Goal: Book appointment/travel/reservation

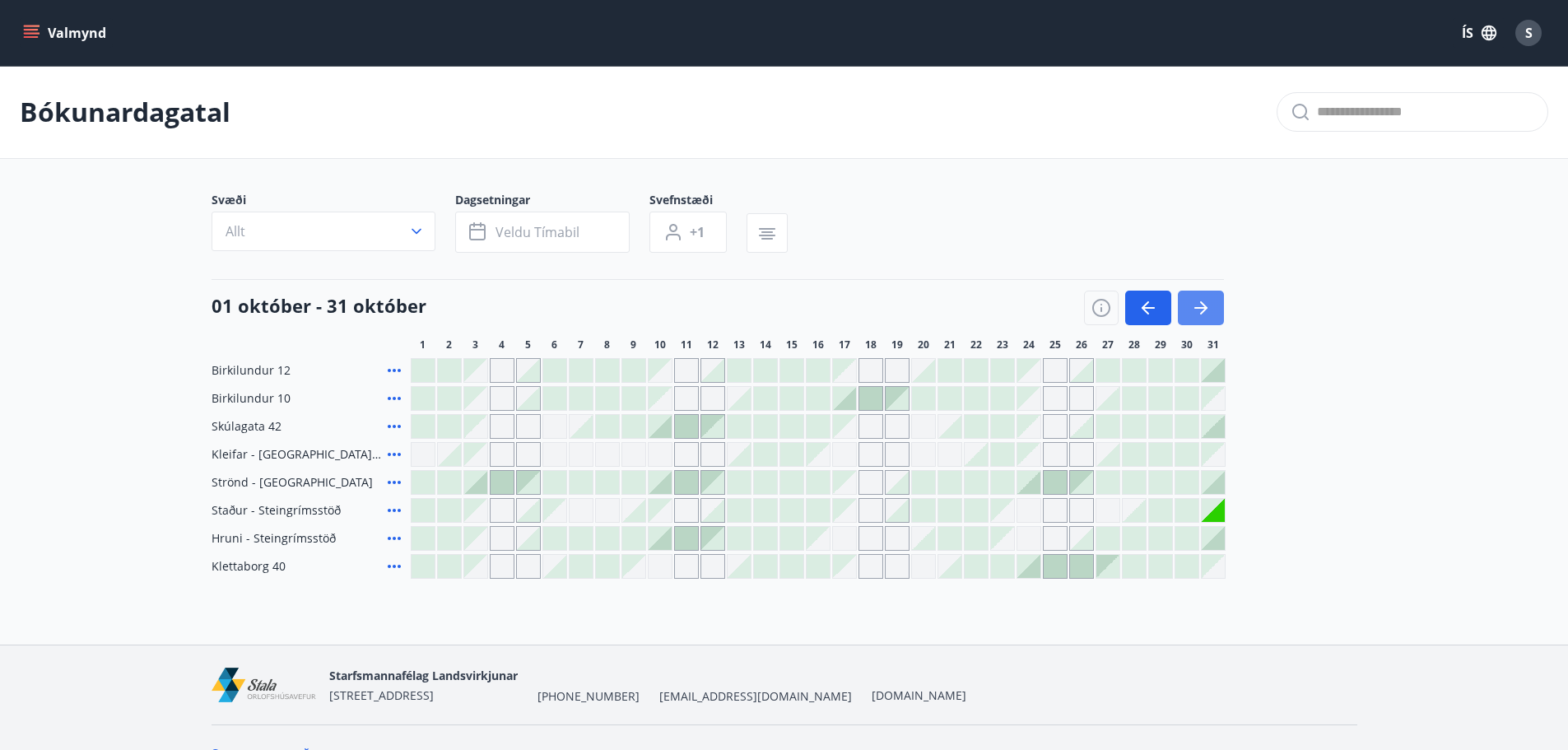
click at [1206, 306] on icon "button" at bounding box center [1200, 307] width 20 height 20
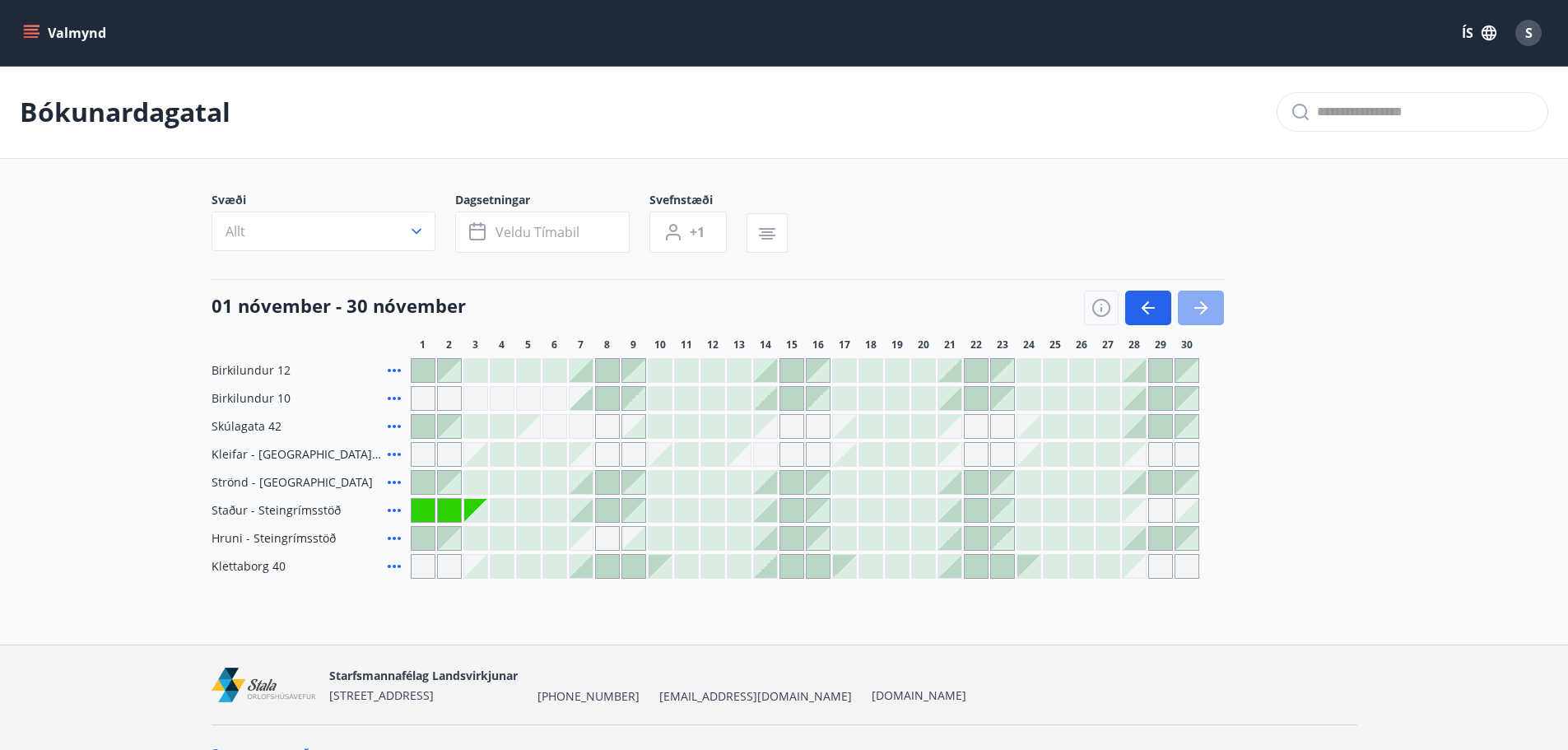
click at [1206, 306] on icon "button" at bounding box center [1200, 307] width 20 height 20
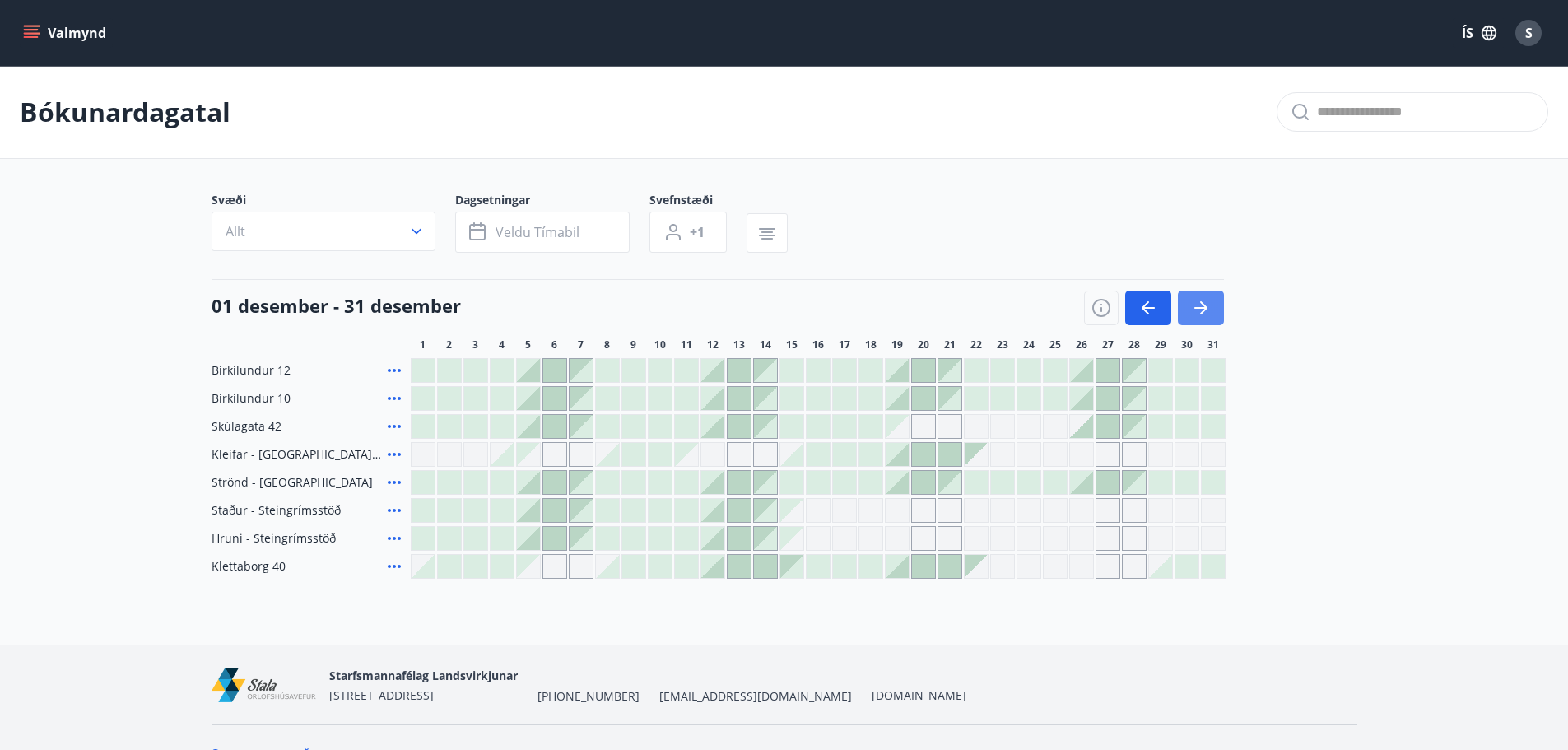
click at [1206, 306] on icon "button" at bounding box center [1200, 307] width 20 height 20
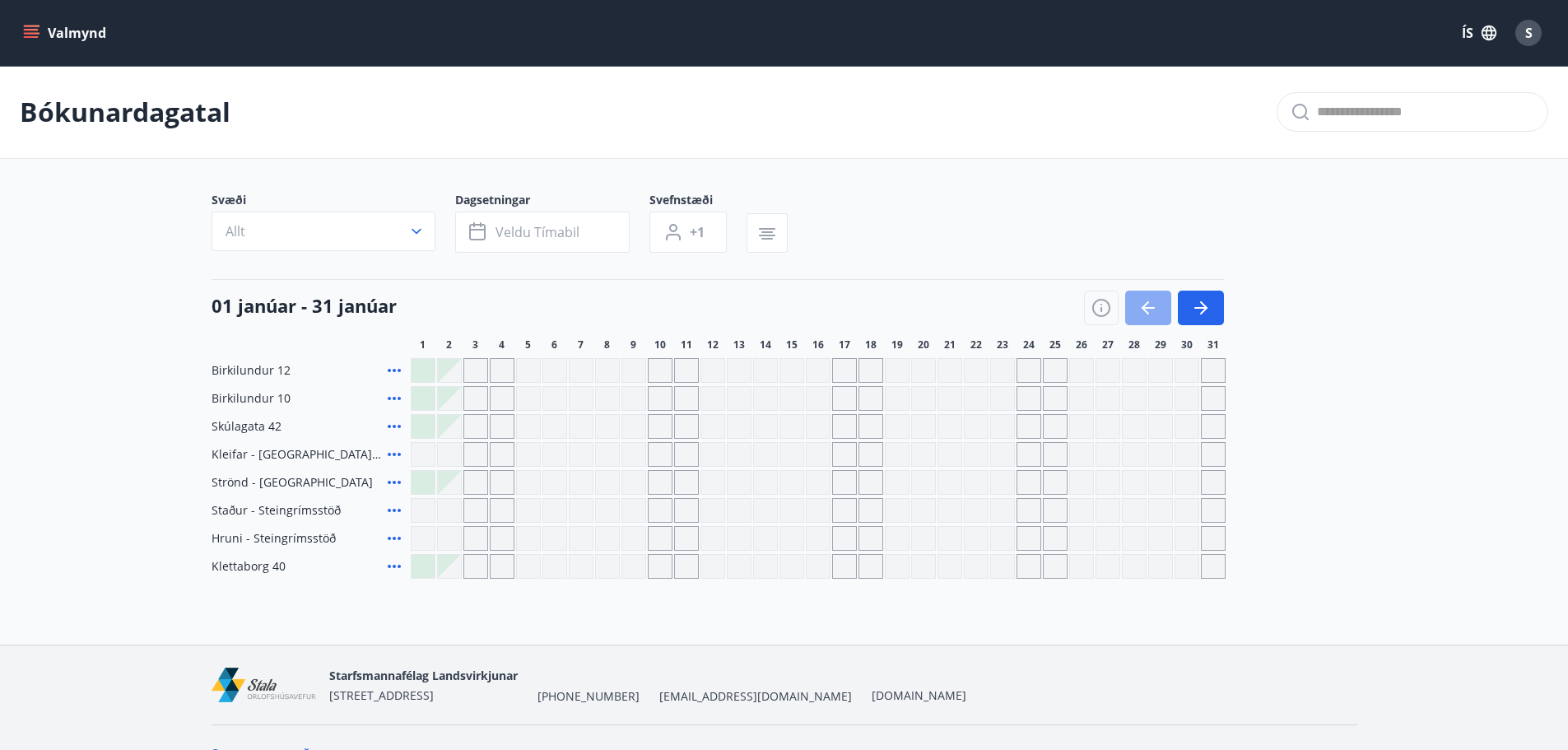
click at [1138, 306] on icon "button" at bounding box center [1147, 307] width 20 height 20
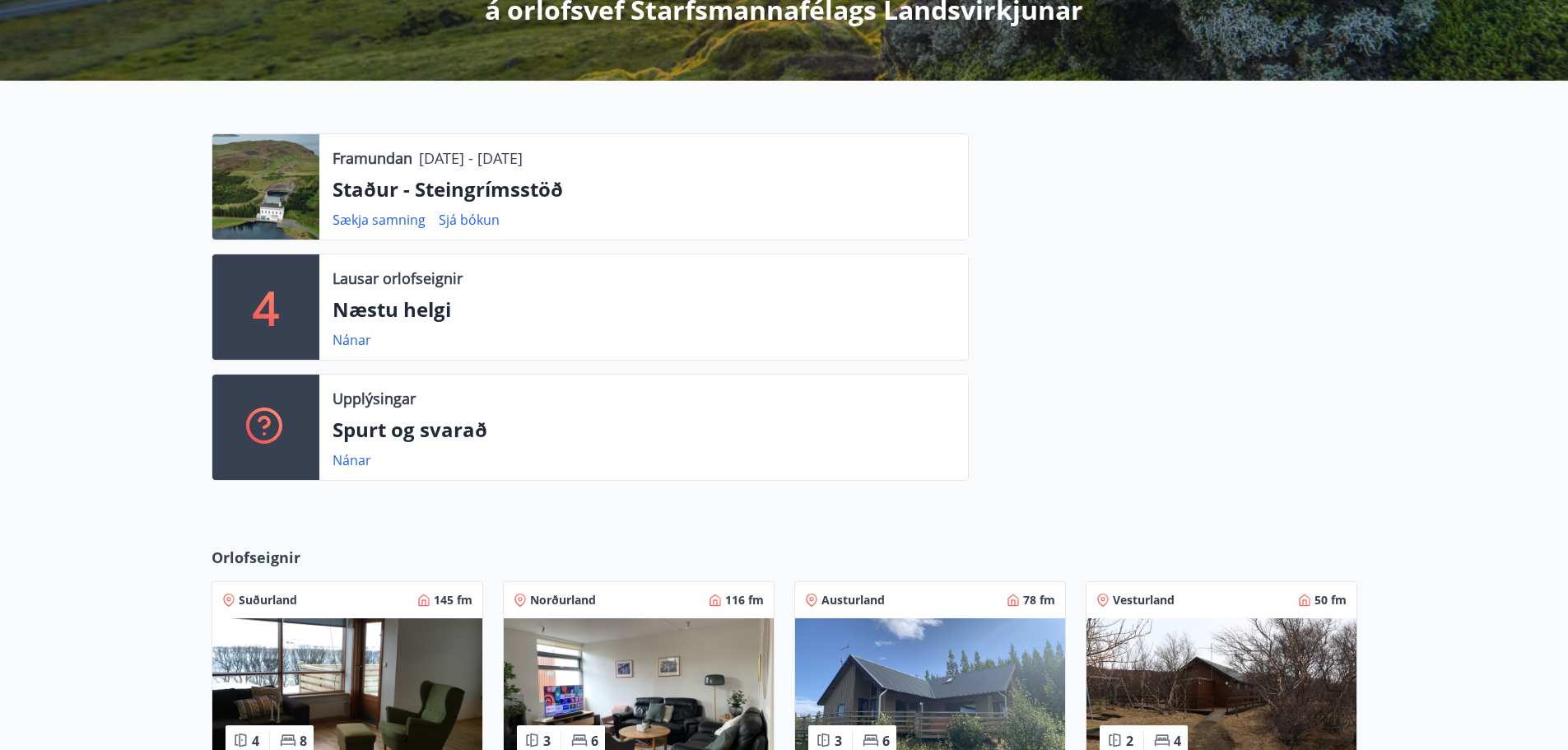
scroll to position [576, 0]
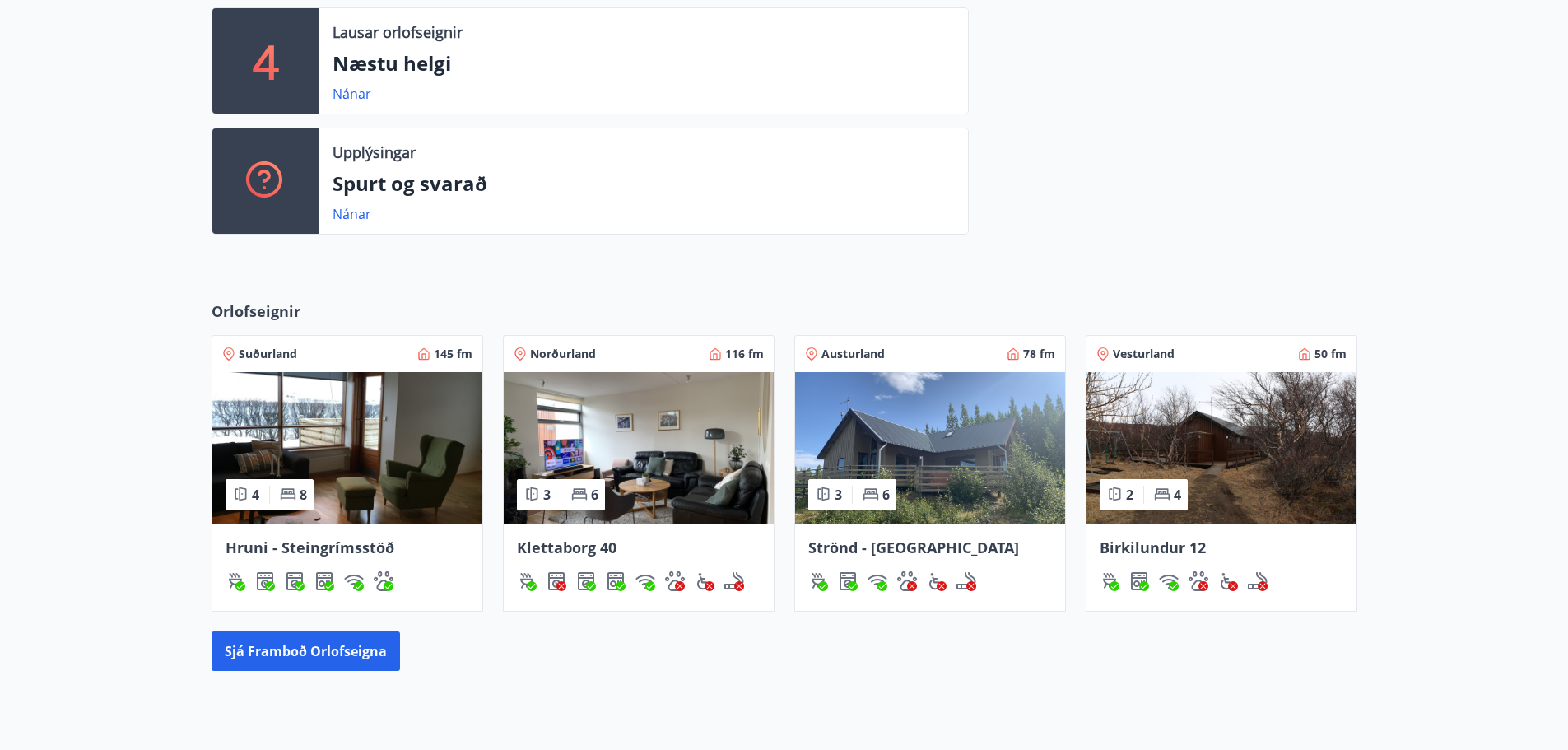
click at [1312, 446] on img at bounding box center [1222, 447] width 270 height 151
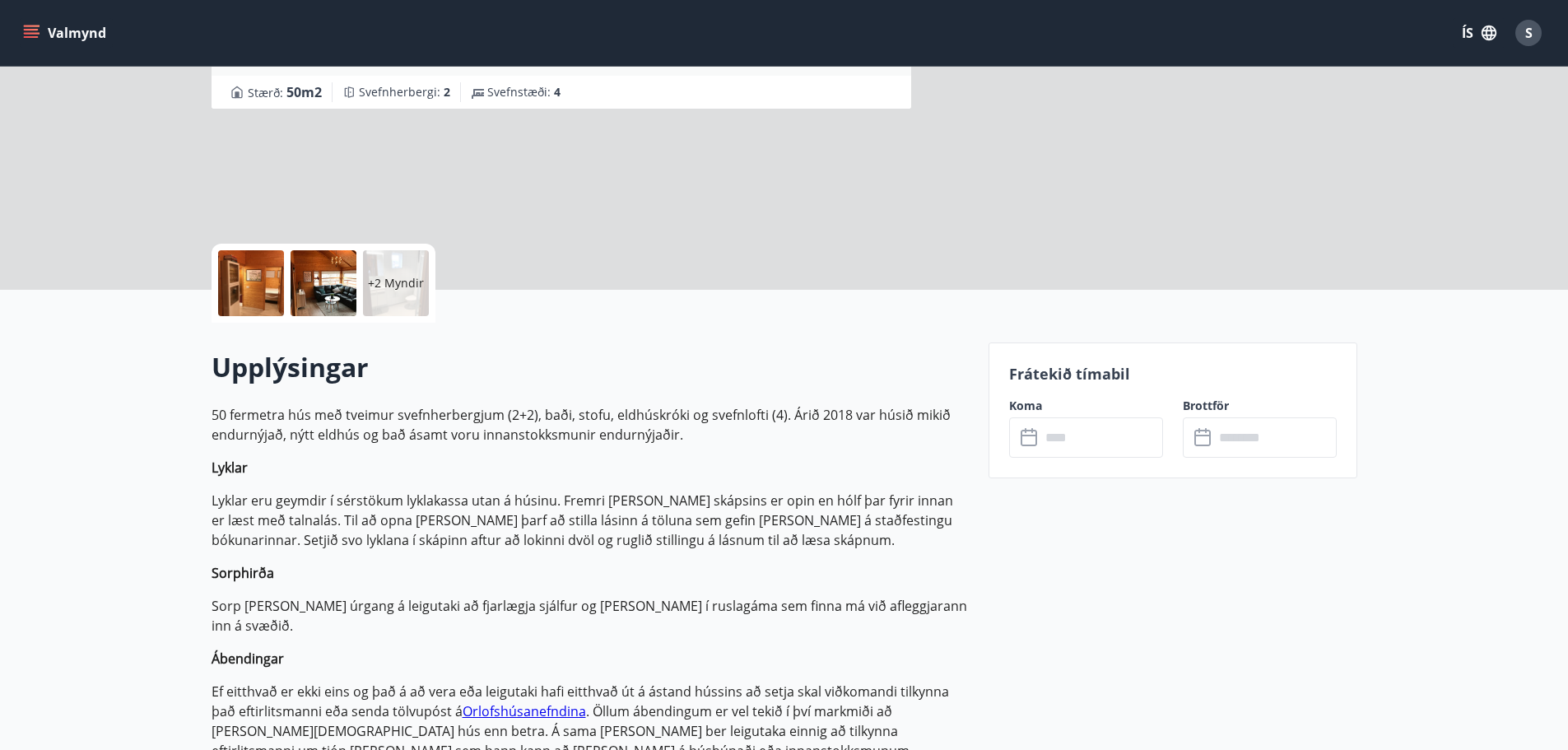
scroll to position [247, 0]
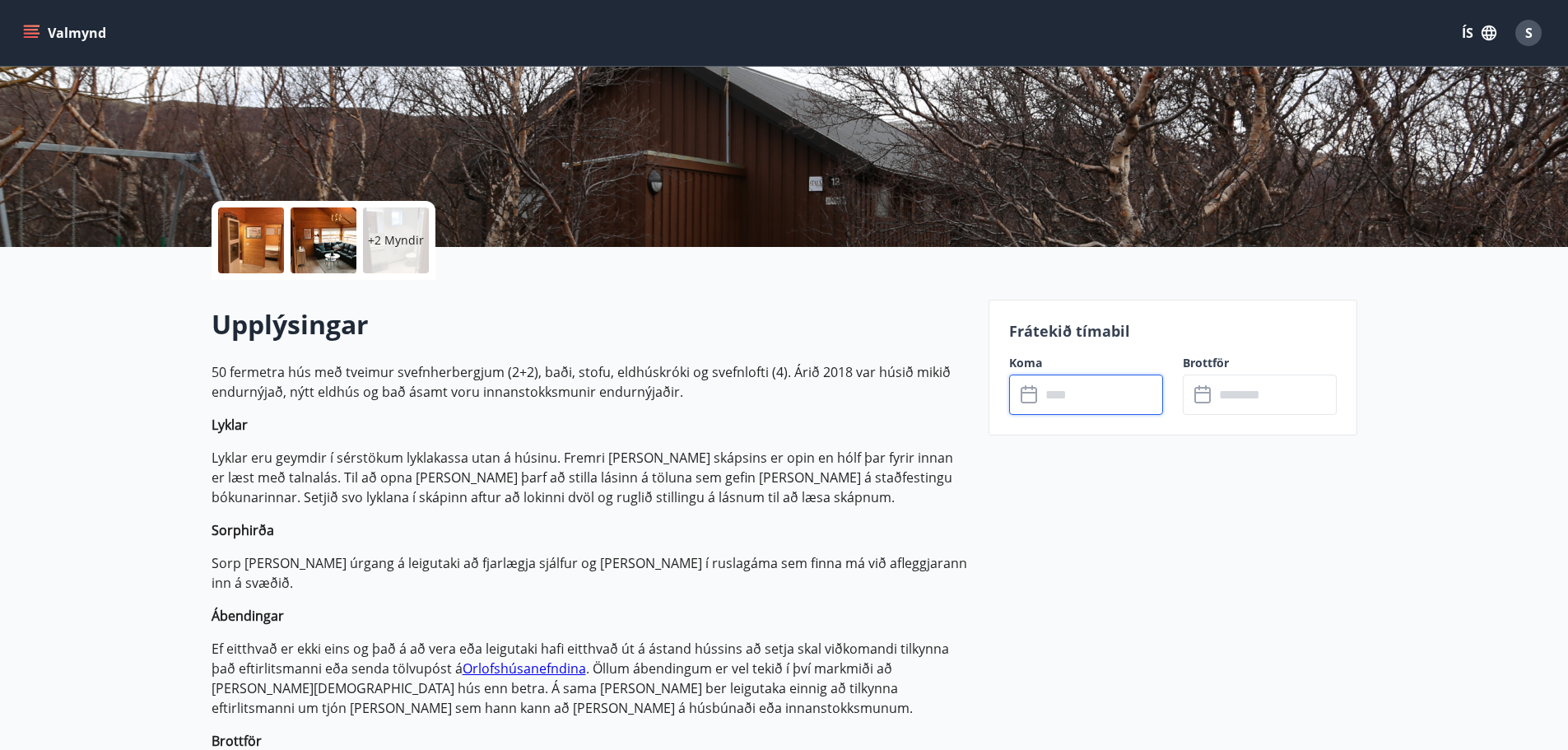
click at [1101, 409] on input "text" at bounding box center [1101, 394] width 122 height 40
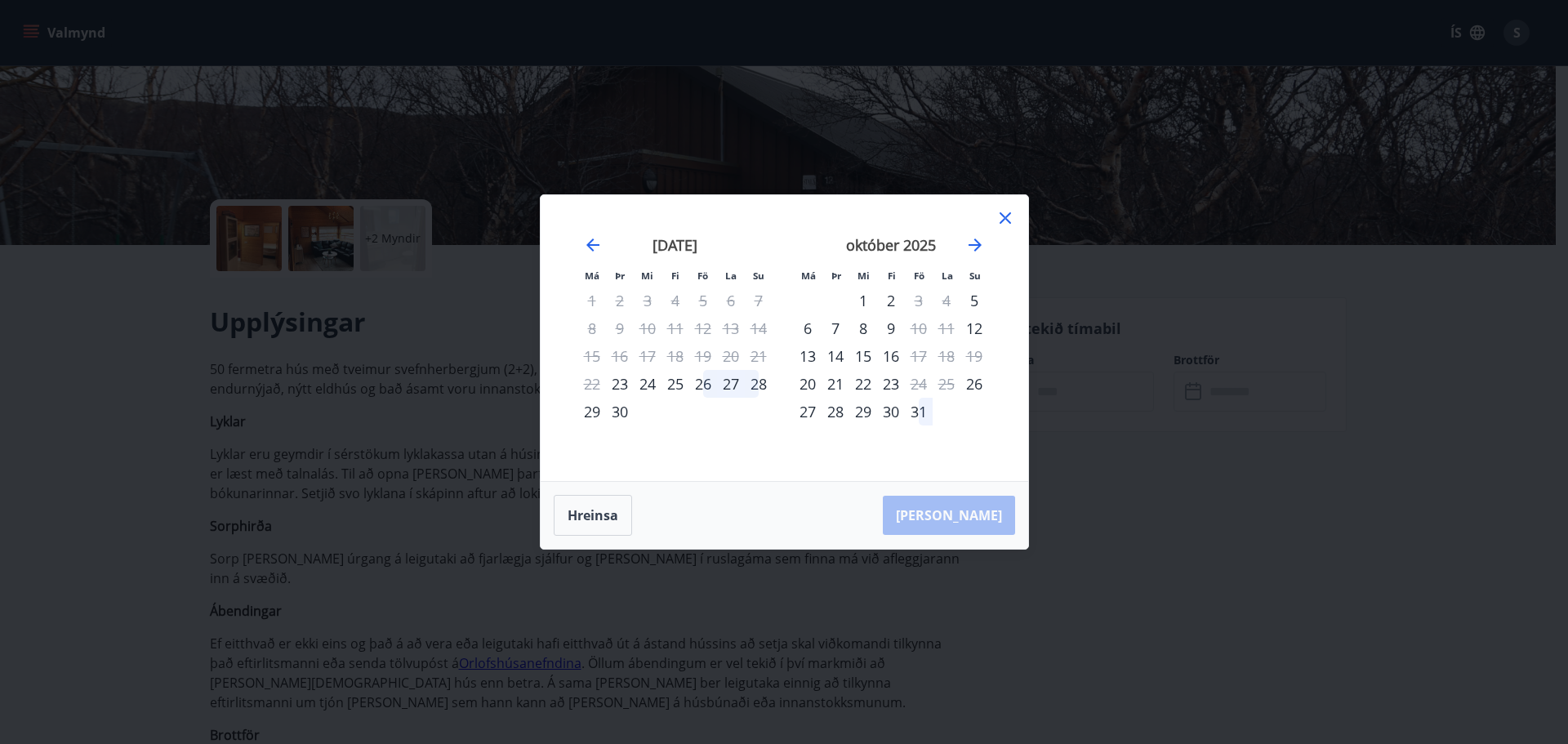
click at [754, 140] on div "Má Þr Mi Fi Fö La Su Má Þr Mi Fi Fö La Su ágúst 2025 1 2 3 4 5 6 7 8 9 10 11 12…" at bounding box center [784, 372] width 1568 height 744
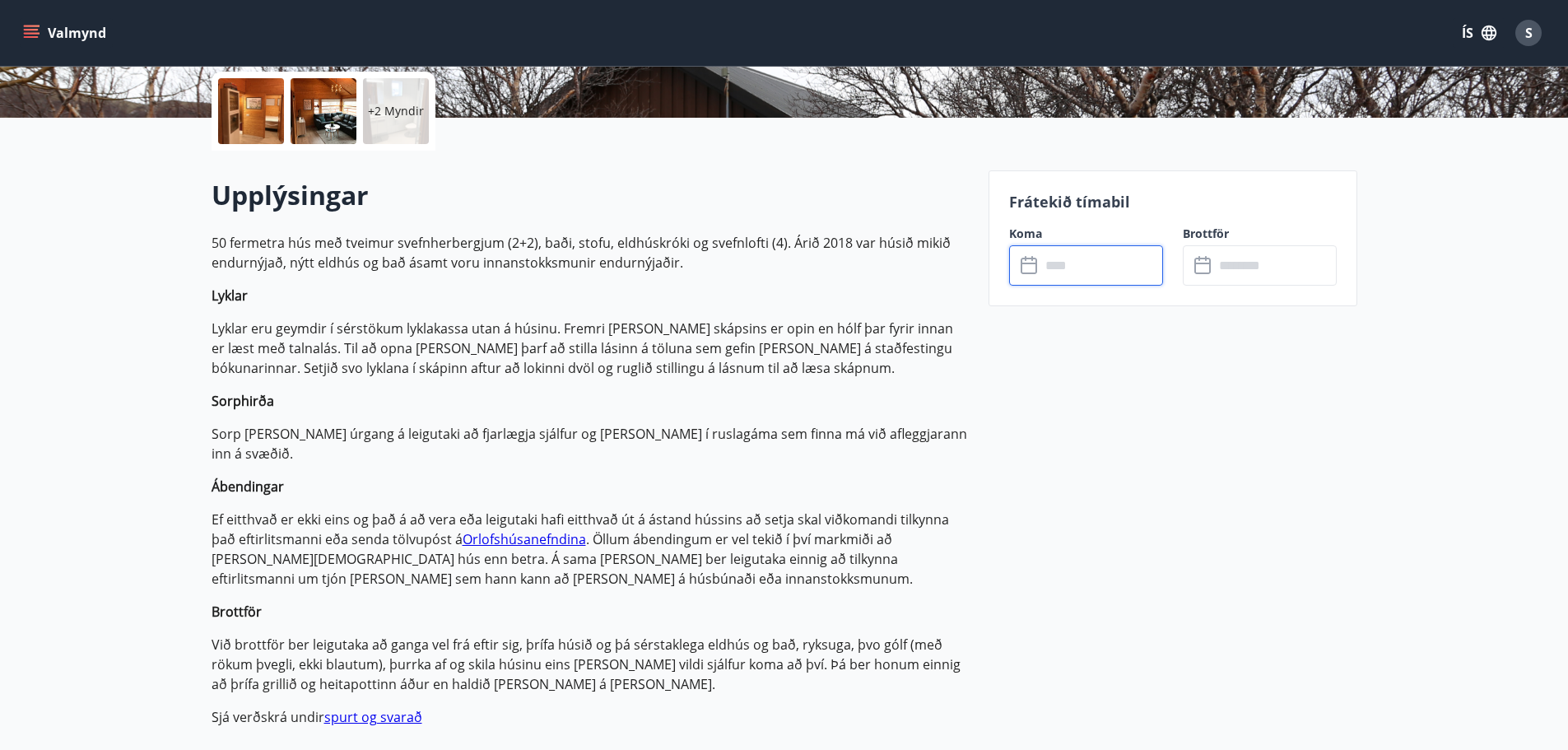
scroll to position [411, 0]
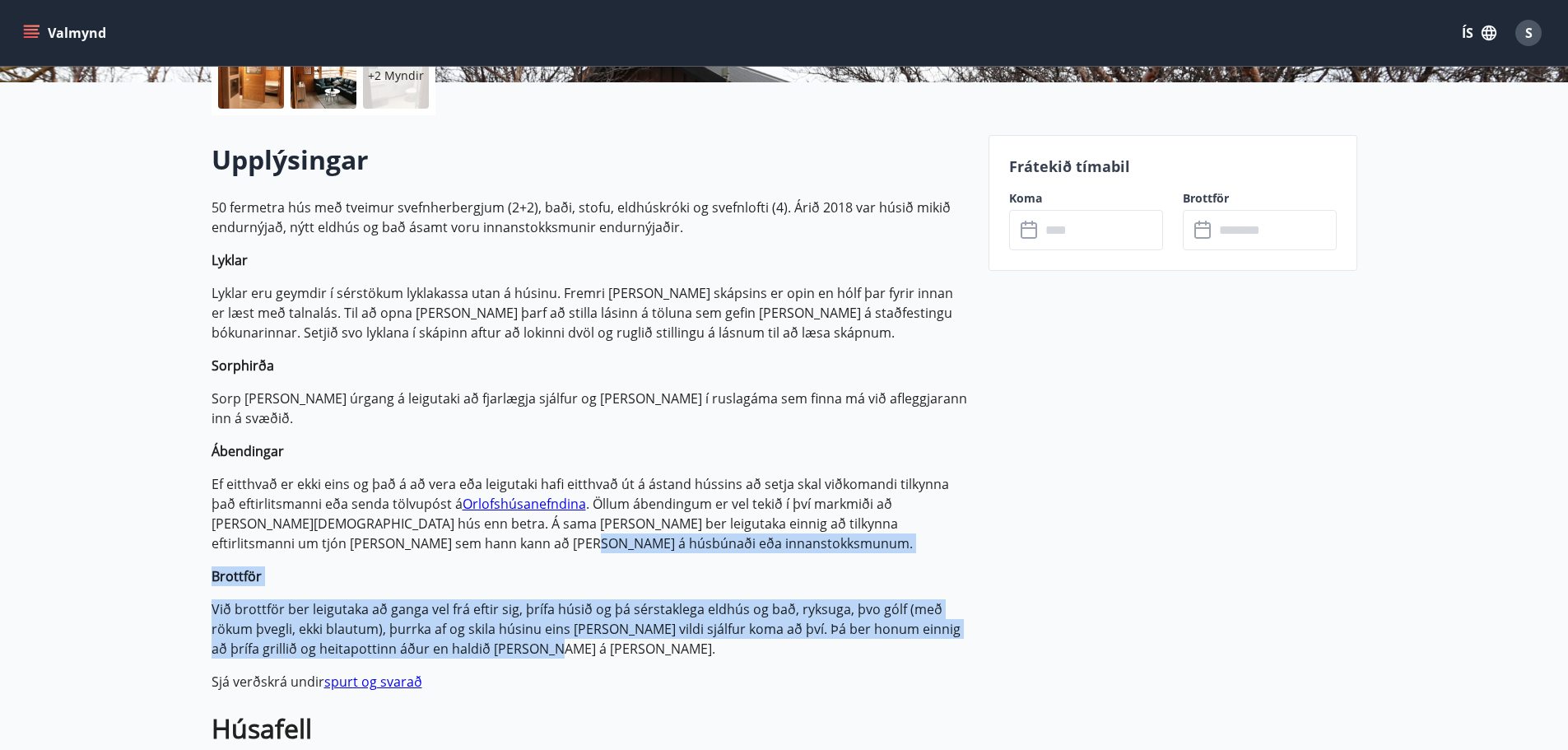
drag, startPoint x: 719, startPoint y: 637, endPoint x: 371, endPoint y: 518, distance: 367.8
click at [371, 518] on p "50 fermetra hús með tveimur svefnherbergjum (2+2), baði, stofu, eldhúskróki og …" at bounding box center [590, 748] width 757 height 1102
click at [371, 518] on p "Ef eitthvað er ekki eins og það á að vera eða leigutaki hafi eitthvað út á ásta…" at bounding box center [590, 514] width 757 height 79
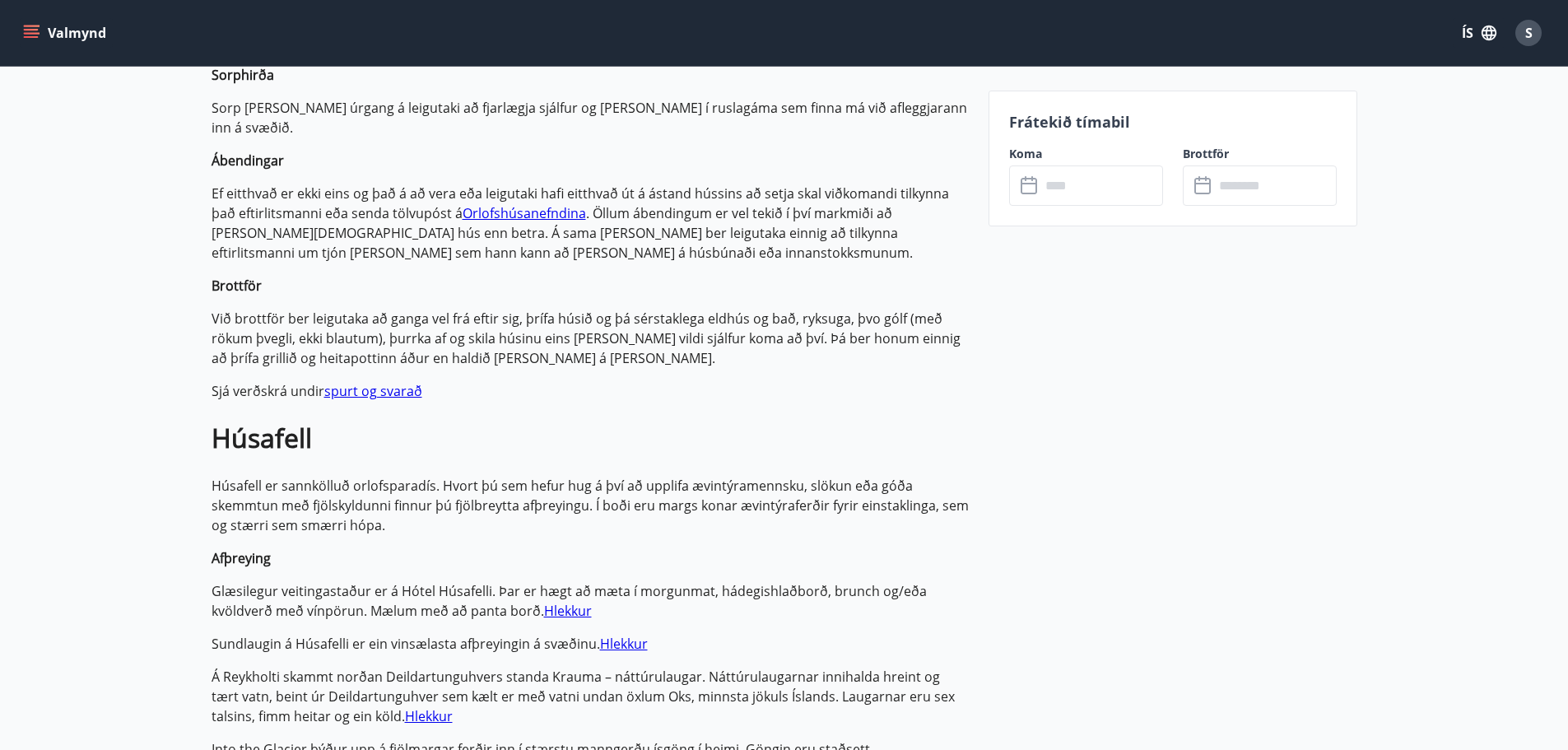
scroll to position [824, 0]
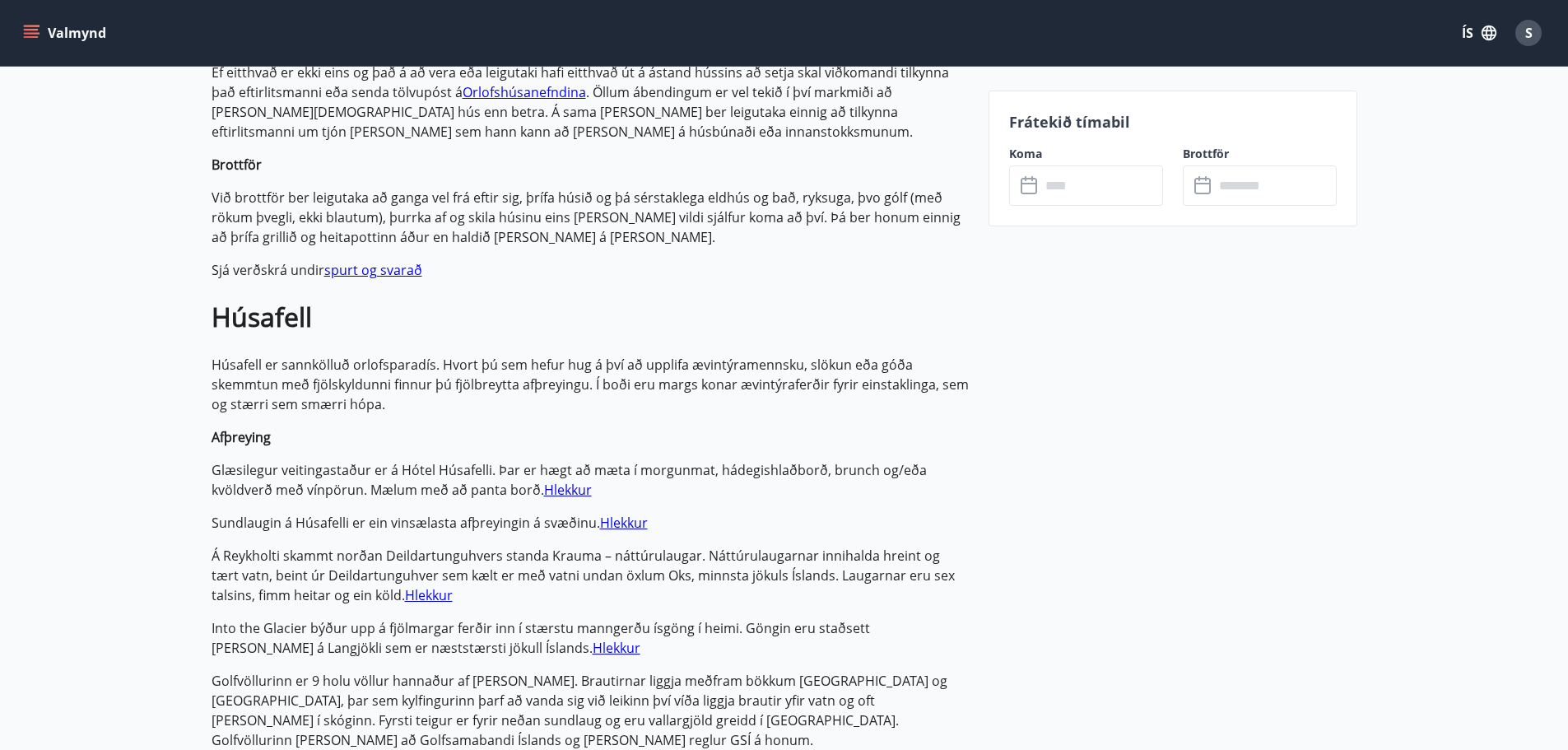
click at [373, 261] on link "spurt og svarað" at bounding box center [373, 269] width 98 height 18
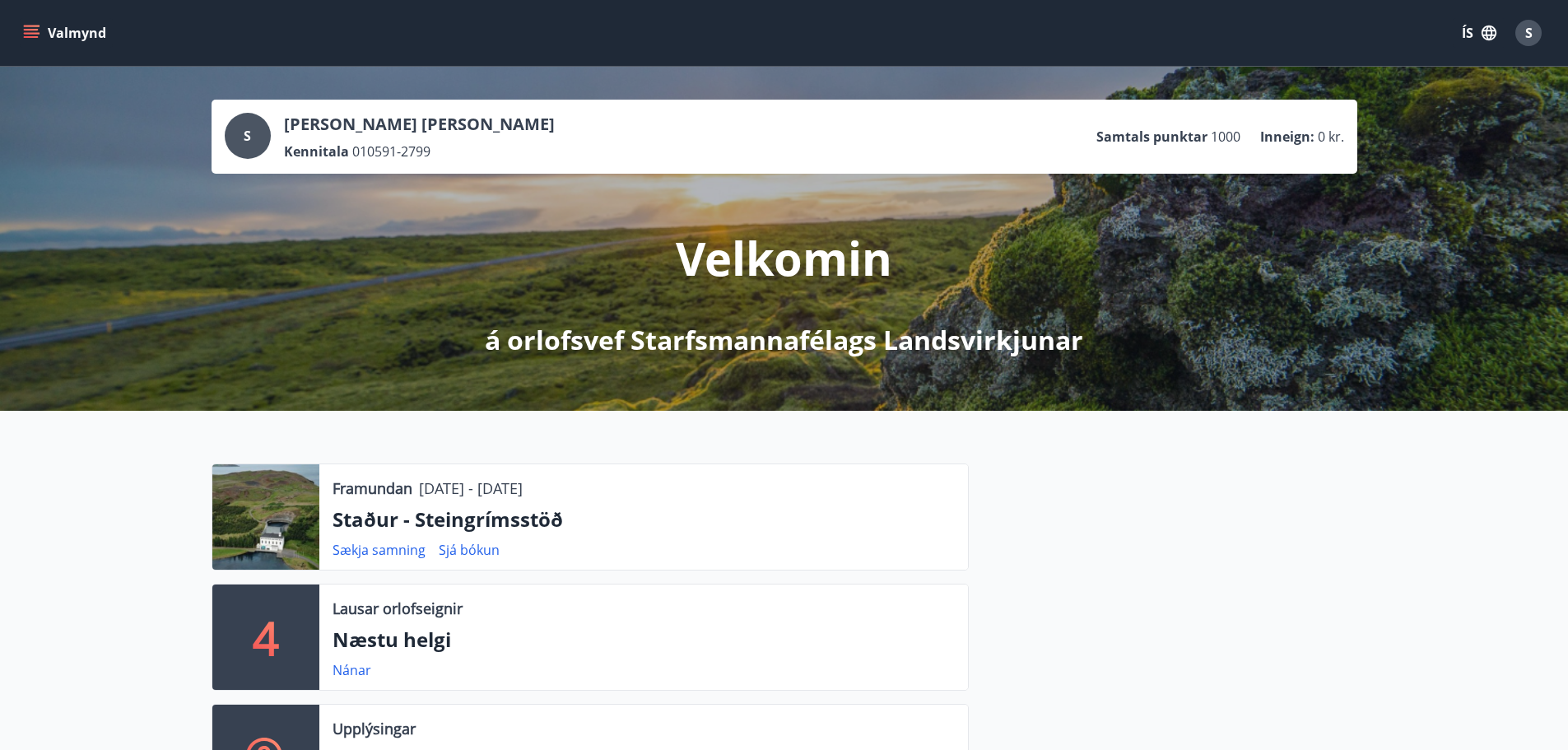
click at [39, 35] on button "Valmynd" at bounding box center [66, 32] width 93 height 30
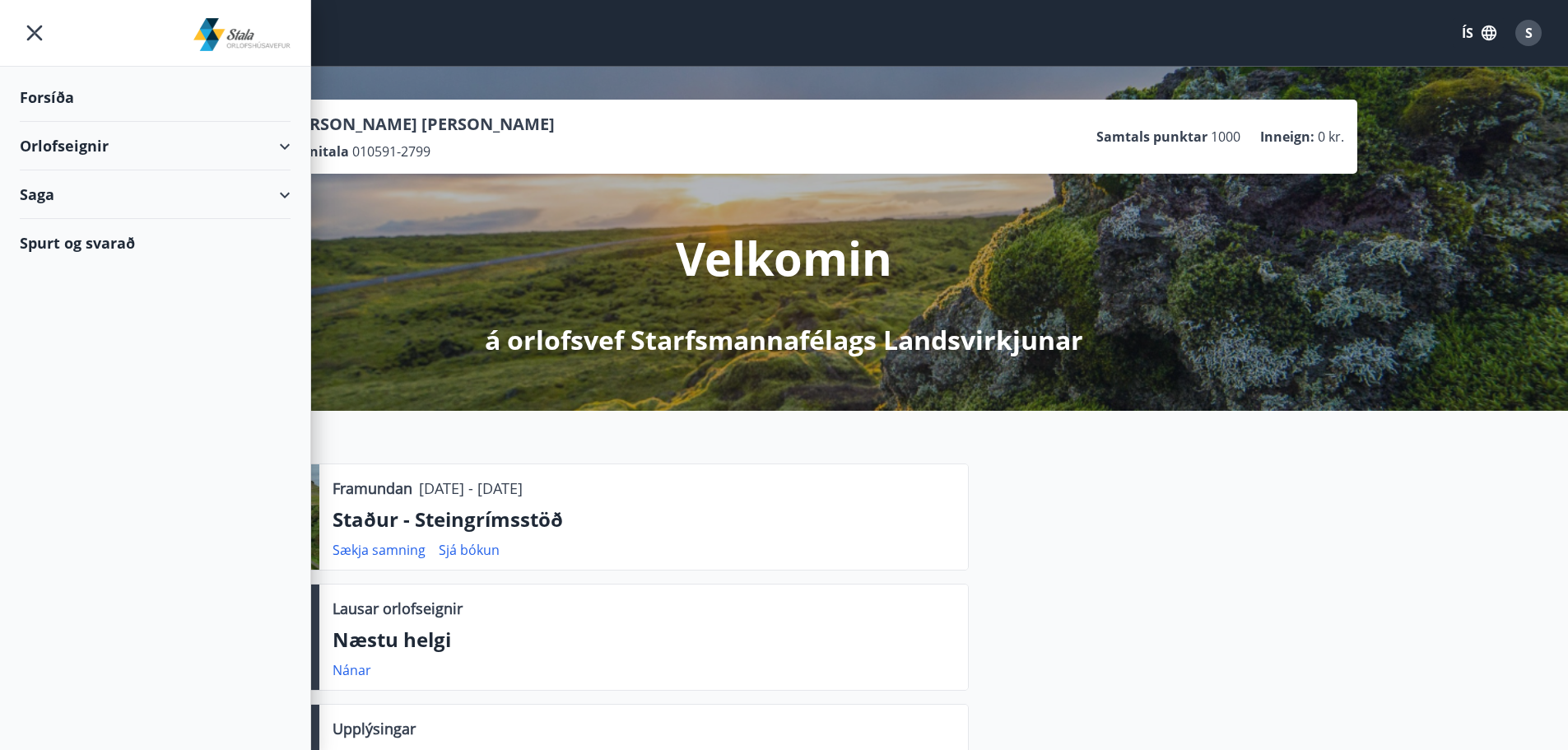
click at [104, 145] on div "Orlofseignir" at bounding box center [155, 145] width 271 height 49
click at [99, 223] on div "Bókunardagatal" at bounding box center [156, 222] width 245 height 34
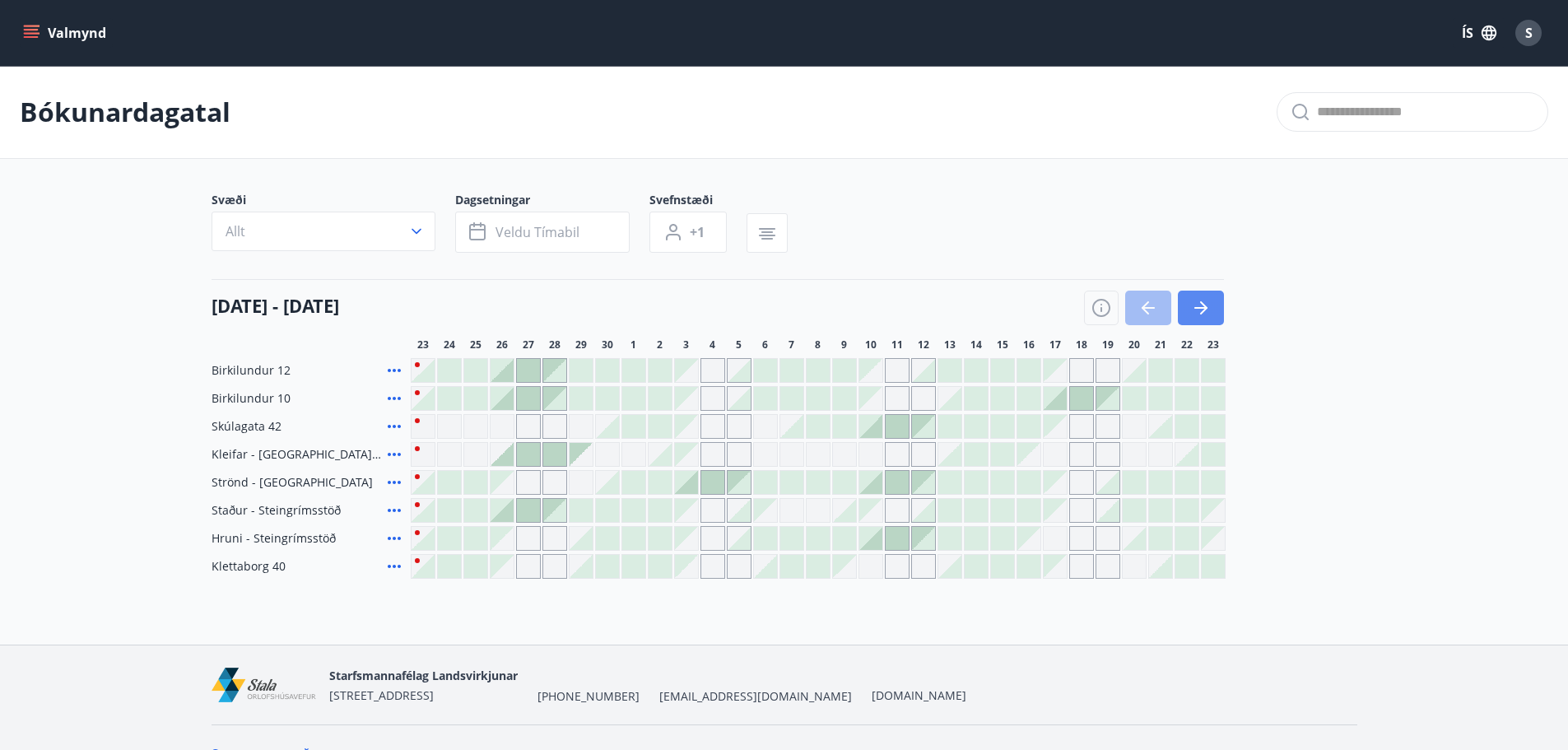
click at [1203, 308] on icon "button" at bounding box center [1200, 308] width 13 height 2
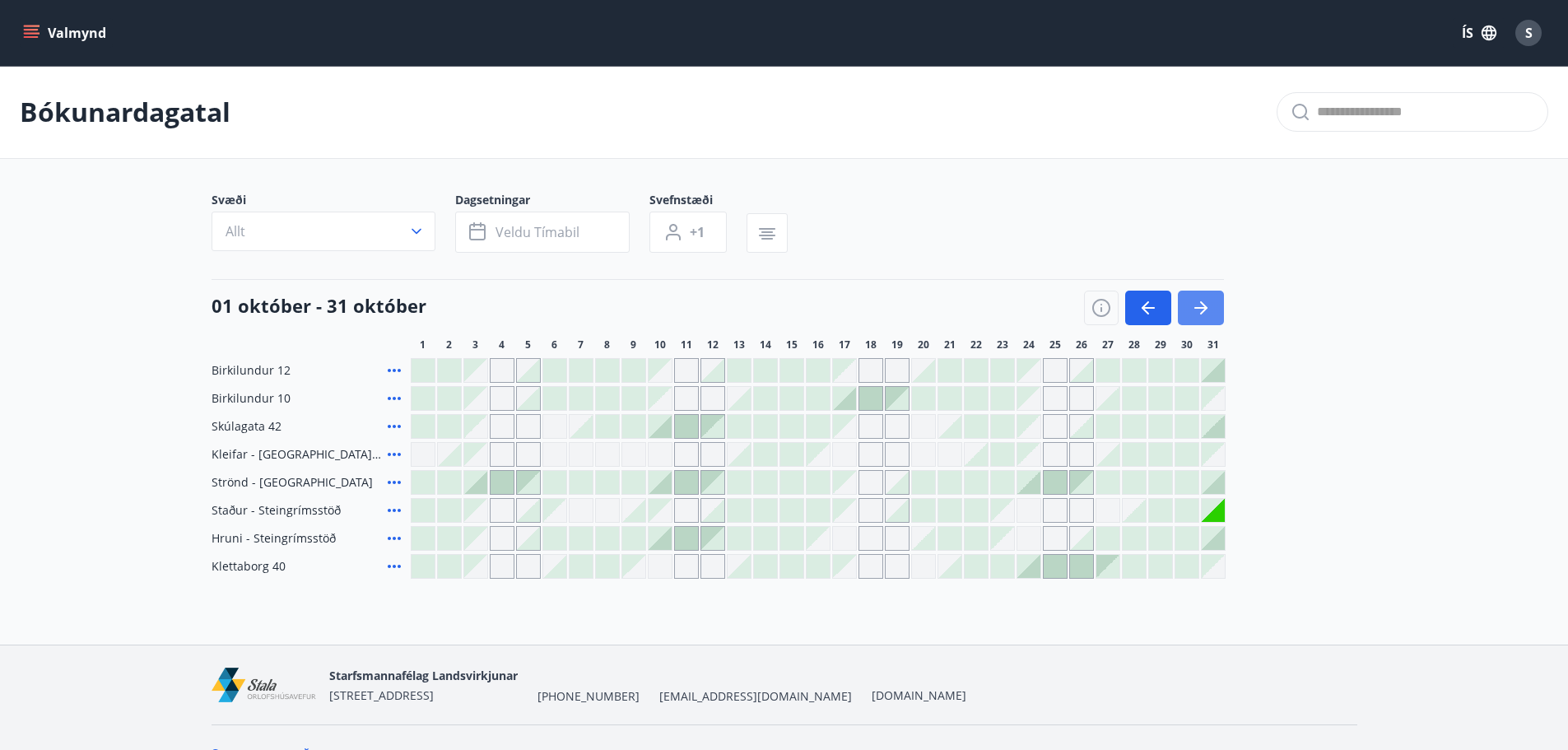
click at [1203, 308] on icon "button" at bounding box center [1200, 308] width 13 height 2
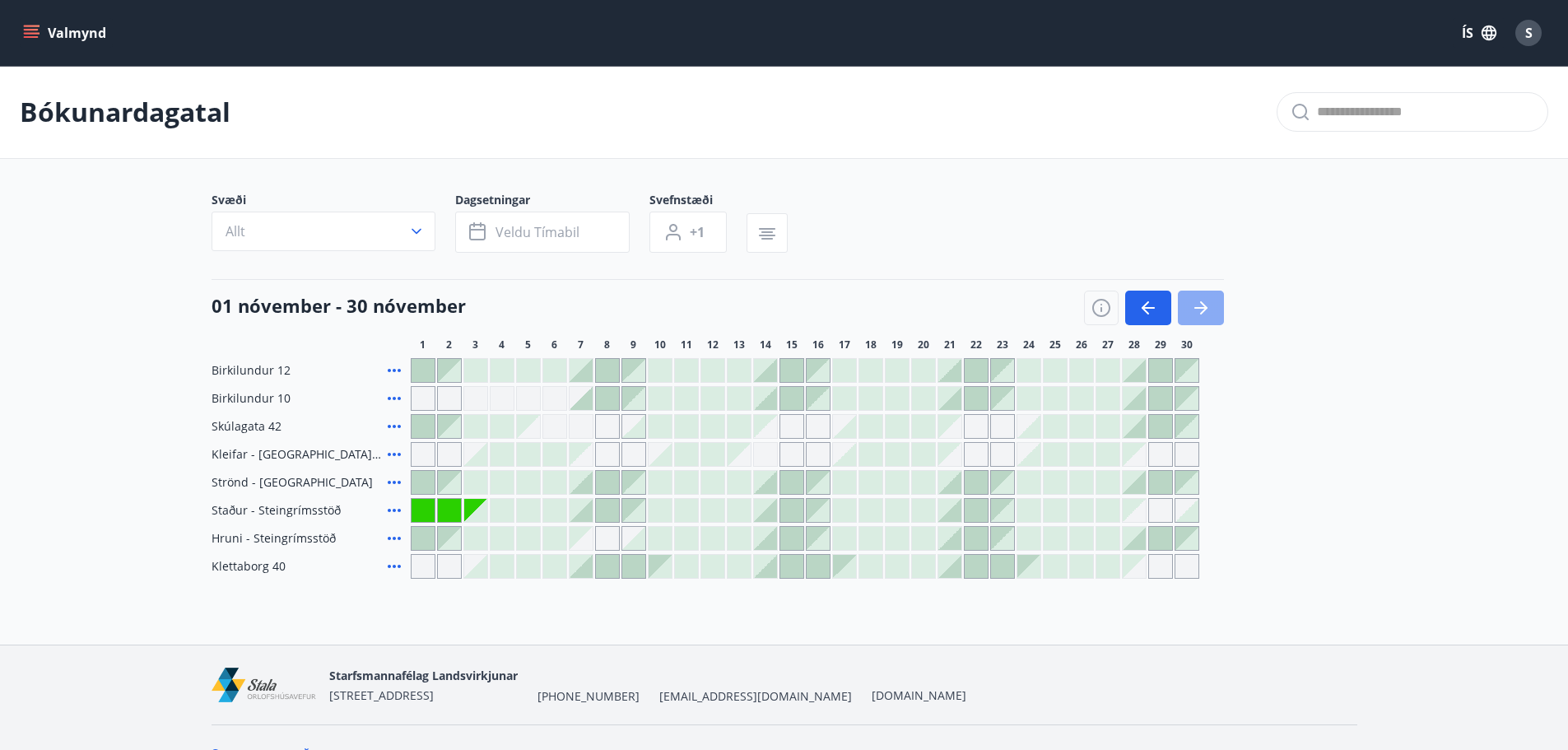
click at [1204, 304] on icon "button" at bounding box center [1200, 307] width 20 height 20
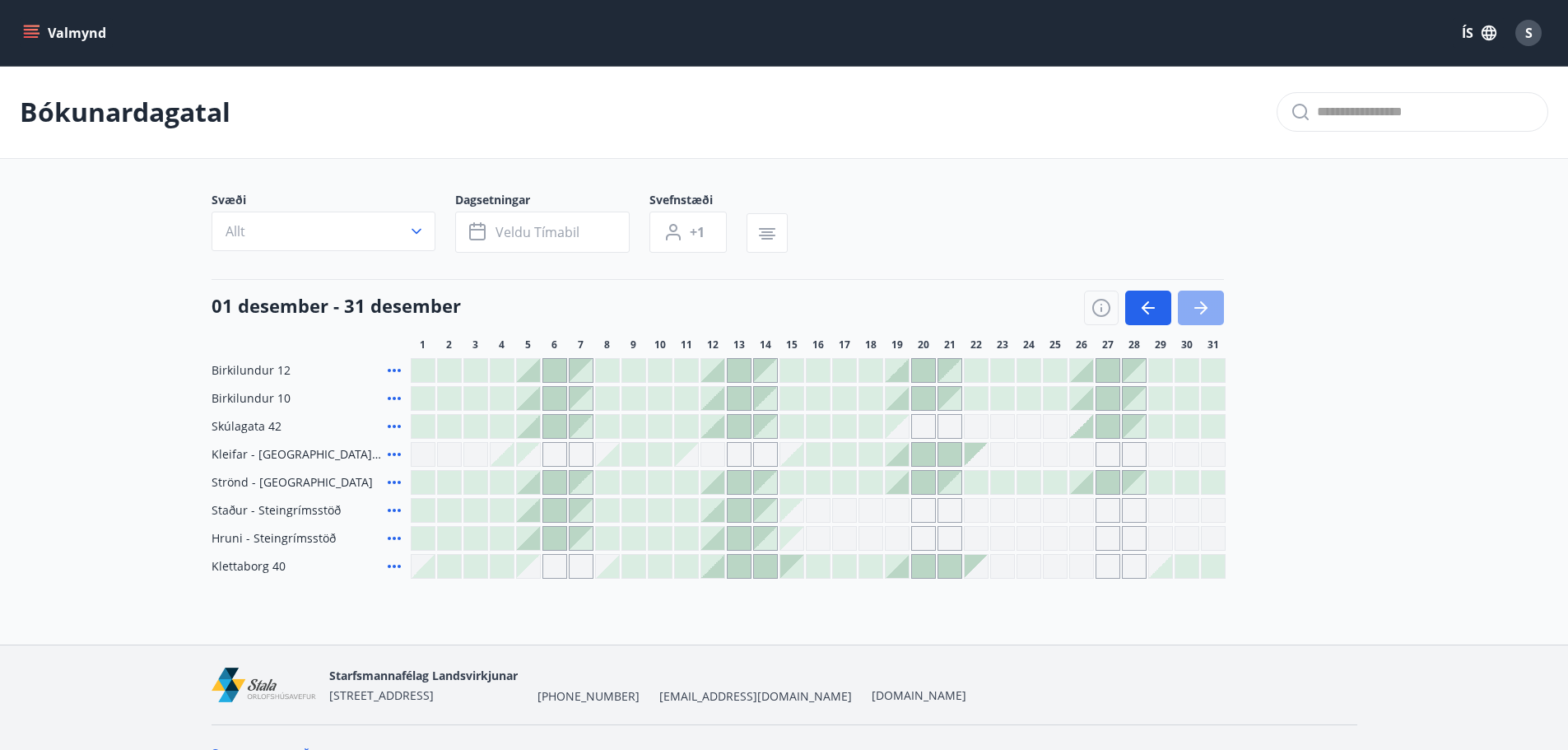
click at [1204, 302] on icon "button" at bounding box center [1200, 307] width 20 height 20
